Goal: Task Accomplishment & Management: Manage account settings

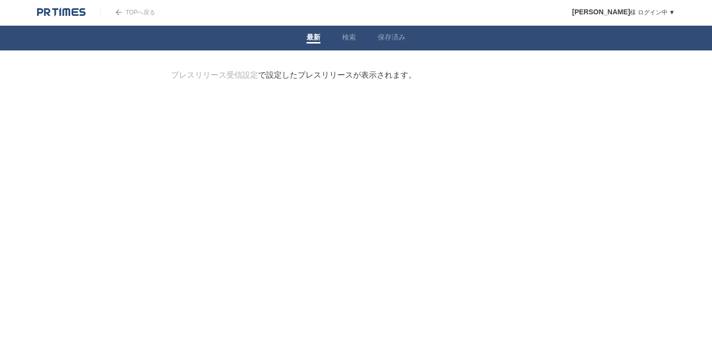
click at [52, 11] on img at bounding box center [61, 12] width 48 height 10
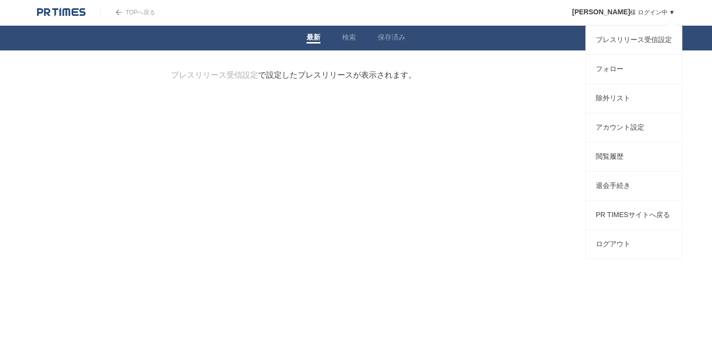
click at [671, 11] on link "[PERSON_NAME] ログイン中 ▼" at bounding box center [623, 12] width 103 height 7
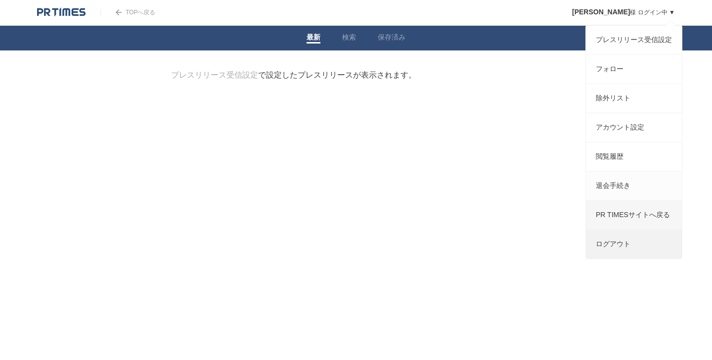
click at [621, 255] on link "ログアウト" at bounding box center [634, 244] width 96 height 29
